Goal: Information Seeking & Learning: Learn about a topic

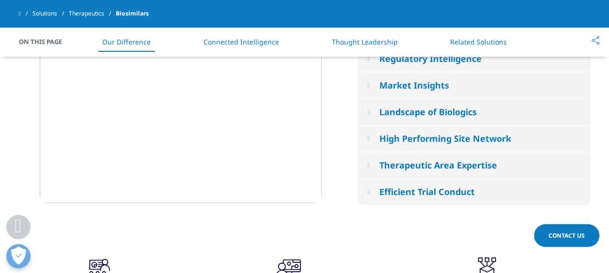
scroll to position [630, 0]
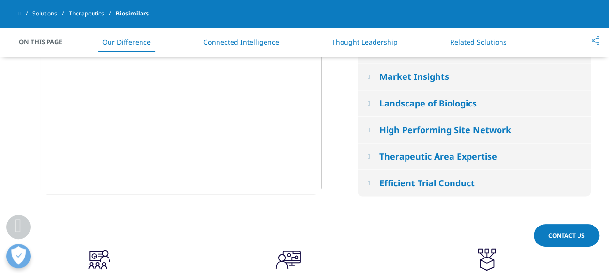
click at [397, 99] on div "Landscape of Biologics" at bounding box center [427, 103] width 97 height 12
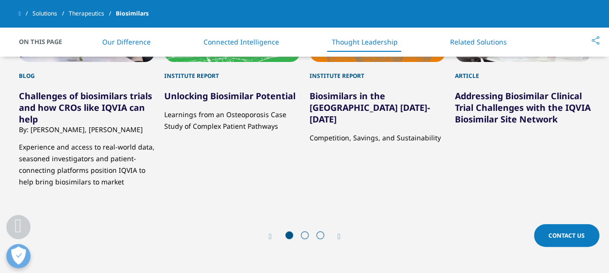
scroll to position [1842, 0]
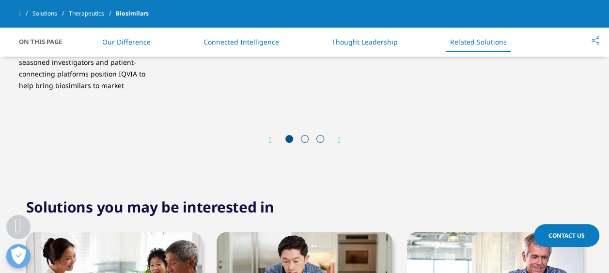
click at [341, 135] on div "Prev Next" at bounding box center [305, 140] width 72 height 10
click at [340, 137] on icon "Next slide" at bounding box center [339, 141] width 3 height 8
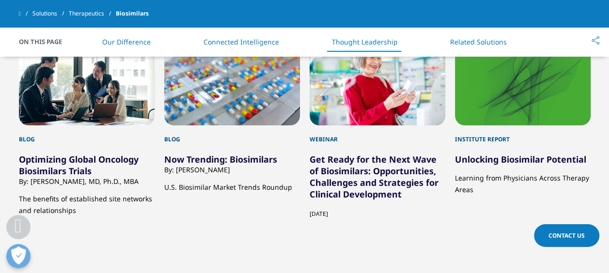
scroll to position [1697, 0]
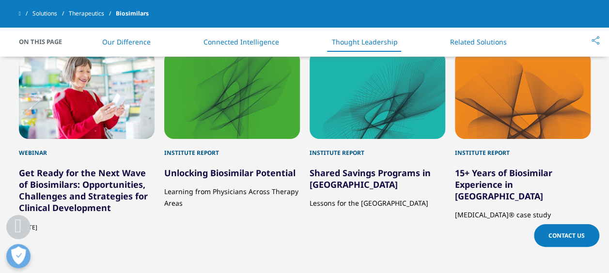
scroll to position [1600, 0]
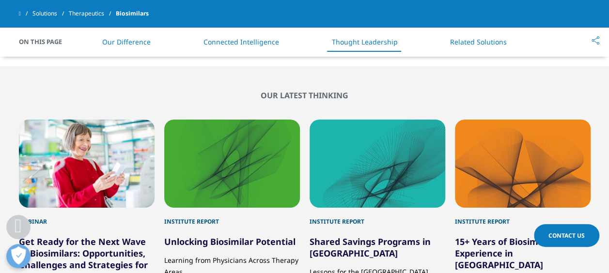
click at [232, 226] on h5 "Unlocking Biosimilar Potential" at bounding box center [232, 236] width 136 height 21
click at [233, 171] on div "8 / 10" at bounding box center [232, 164] width 136 height 88
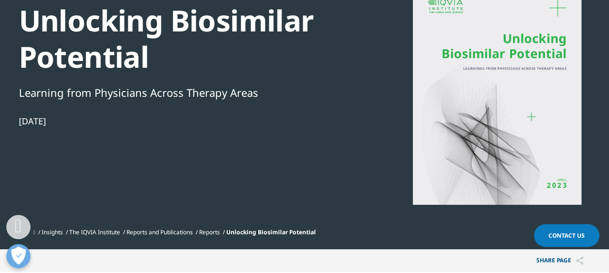
scroll to position [97, 0]
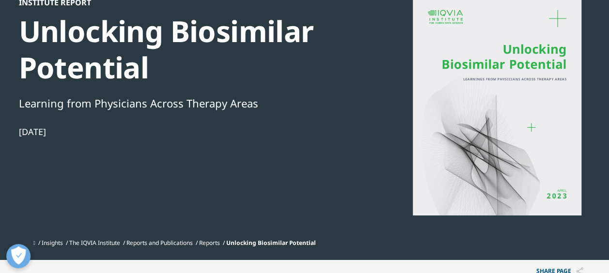
click at [436, 115] on div at bounding box center [497, 107] width 187 height 218
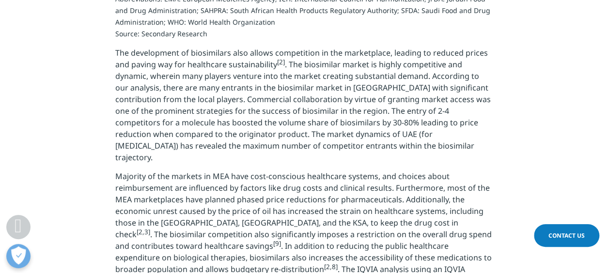
scroll to position [1591, 0]
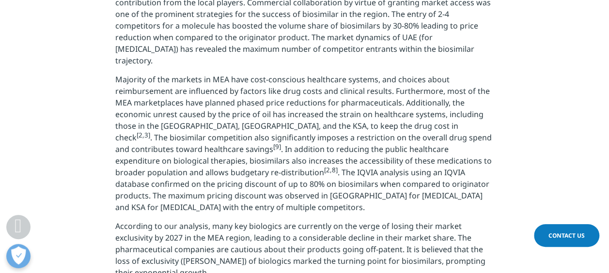
click at [285, 221] on p "According to our analysis, many key biologics are currently on the verge of los…" at bounding box center [304, 253] width 379 height 65
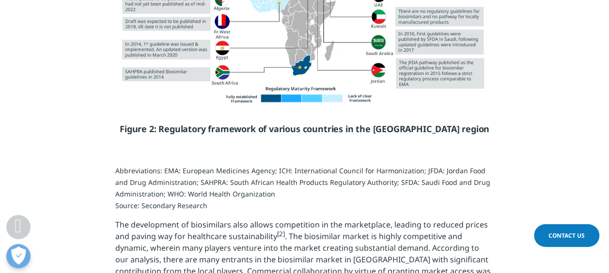
scroll to position [1348, 0]
